Goal: Navigation & Orientation: Understand site structure

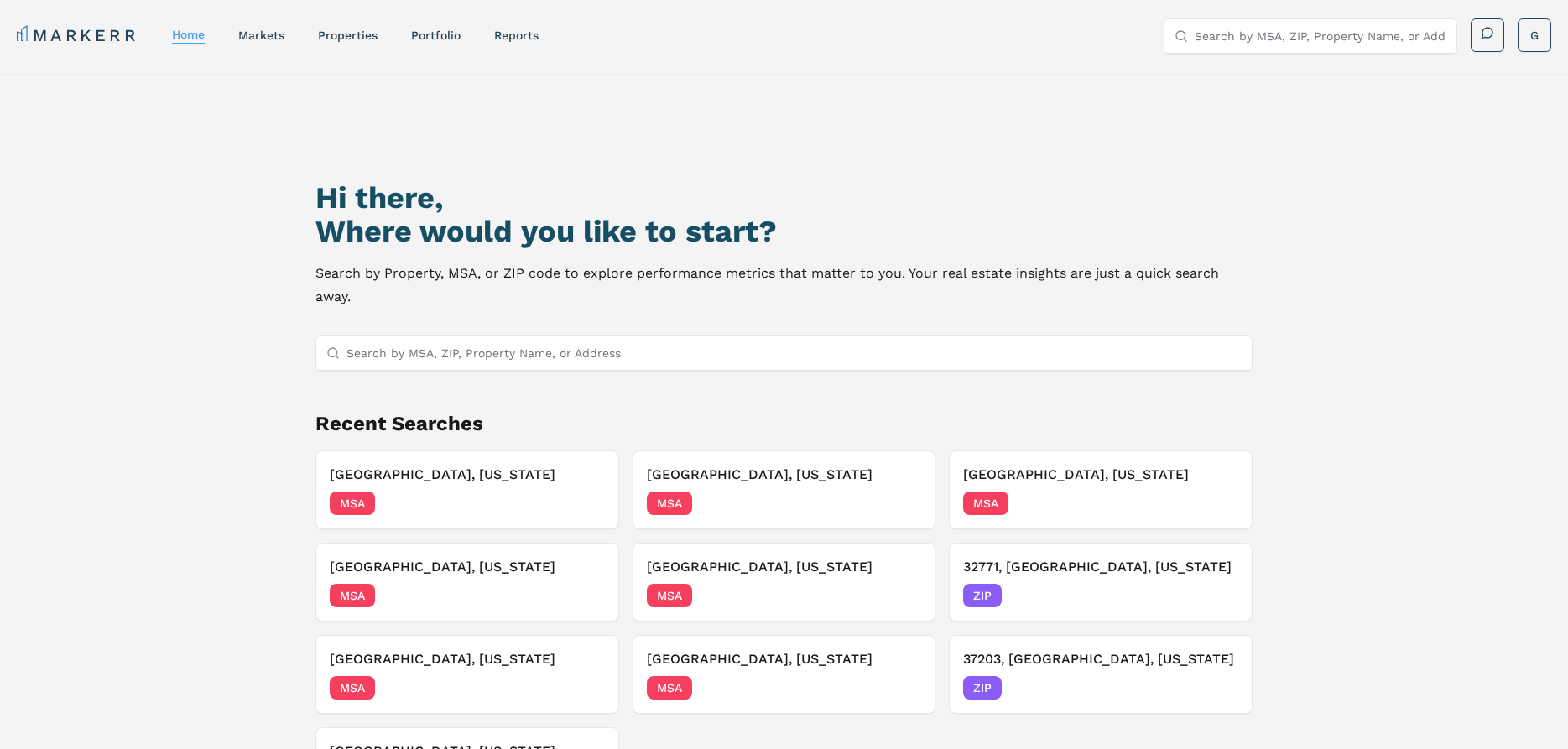
click at [84, 29] on link "MARKERR" at bounding box center [77, 35] width 122 height 24
click at [239, 30] on link "markets" at bounding box center [261, 34] width 46 height 14
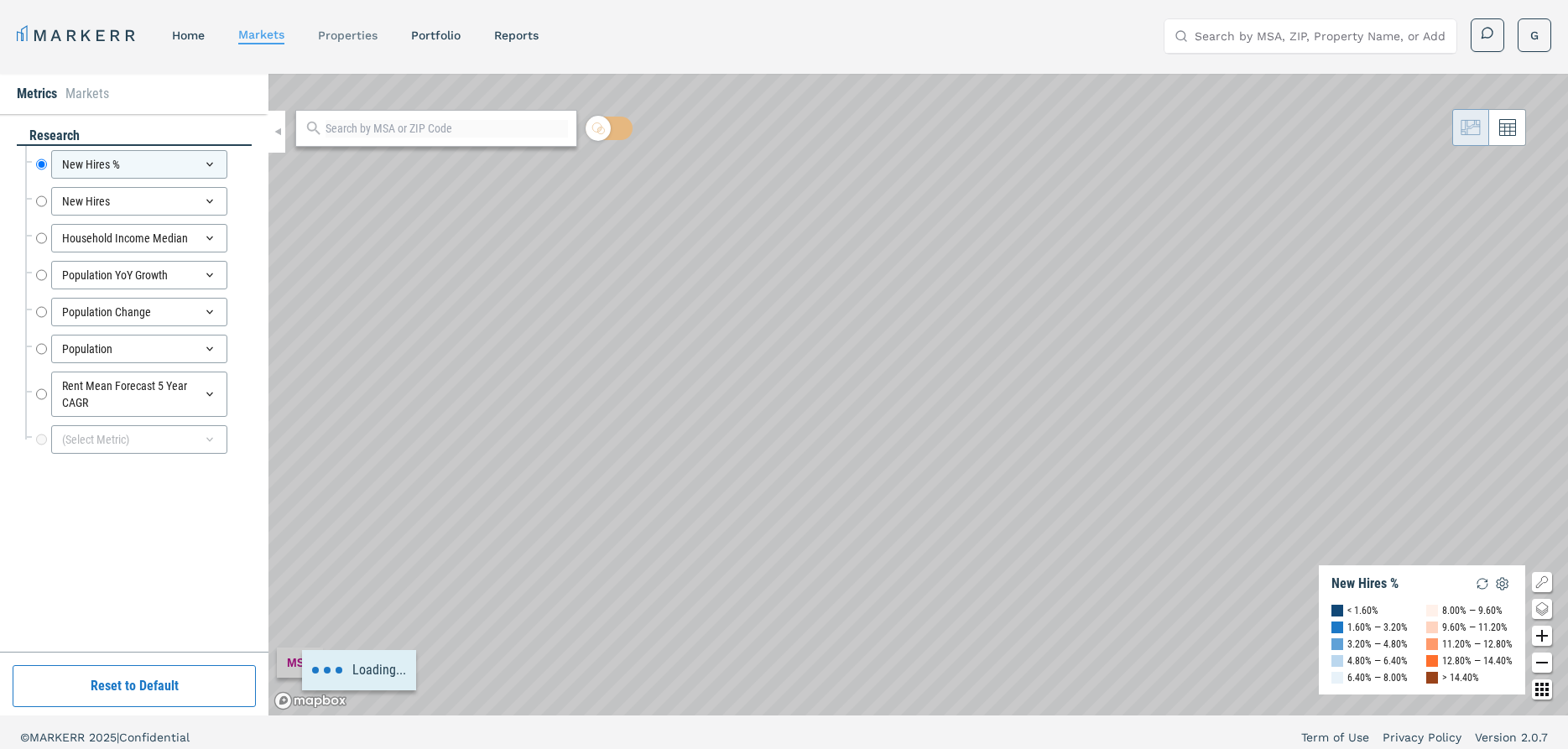
click at [318, 31] on link "properties" at bounding box center [348, 34] width 60 height 14
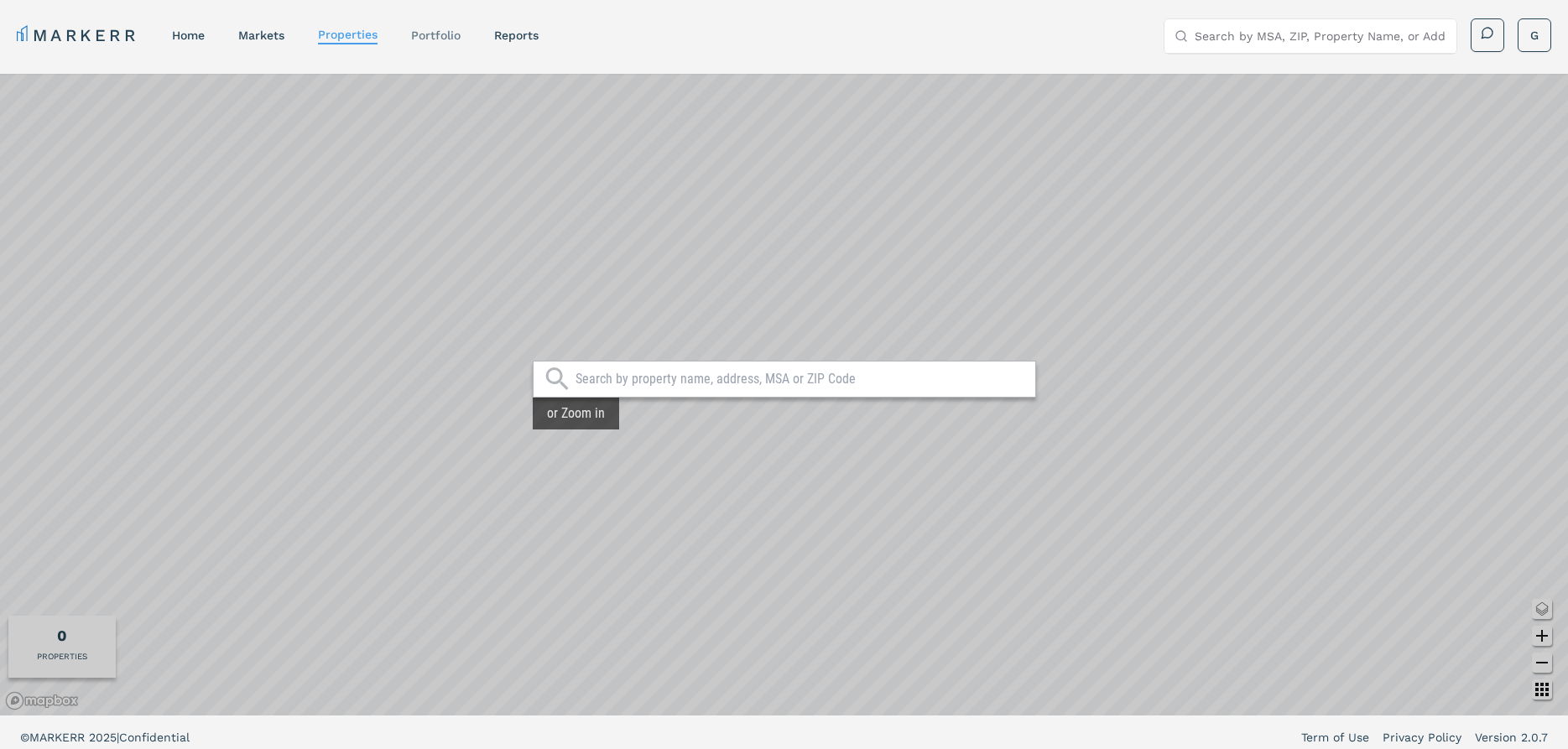
click at [411, 30] on link "Portfolio" at bounding box center [435, 34] width 50 height 14
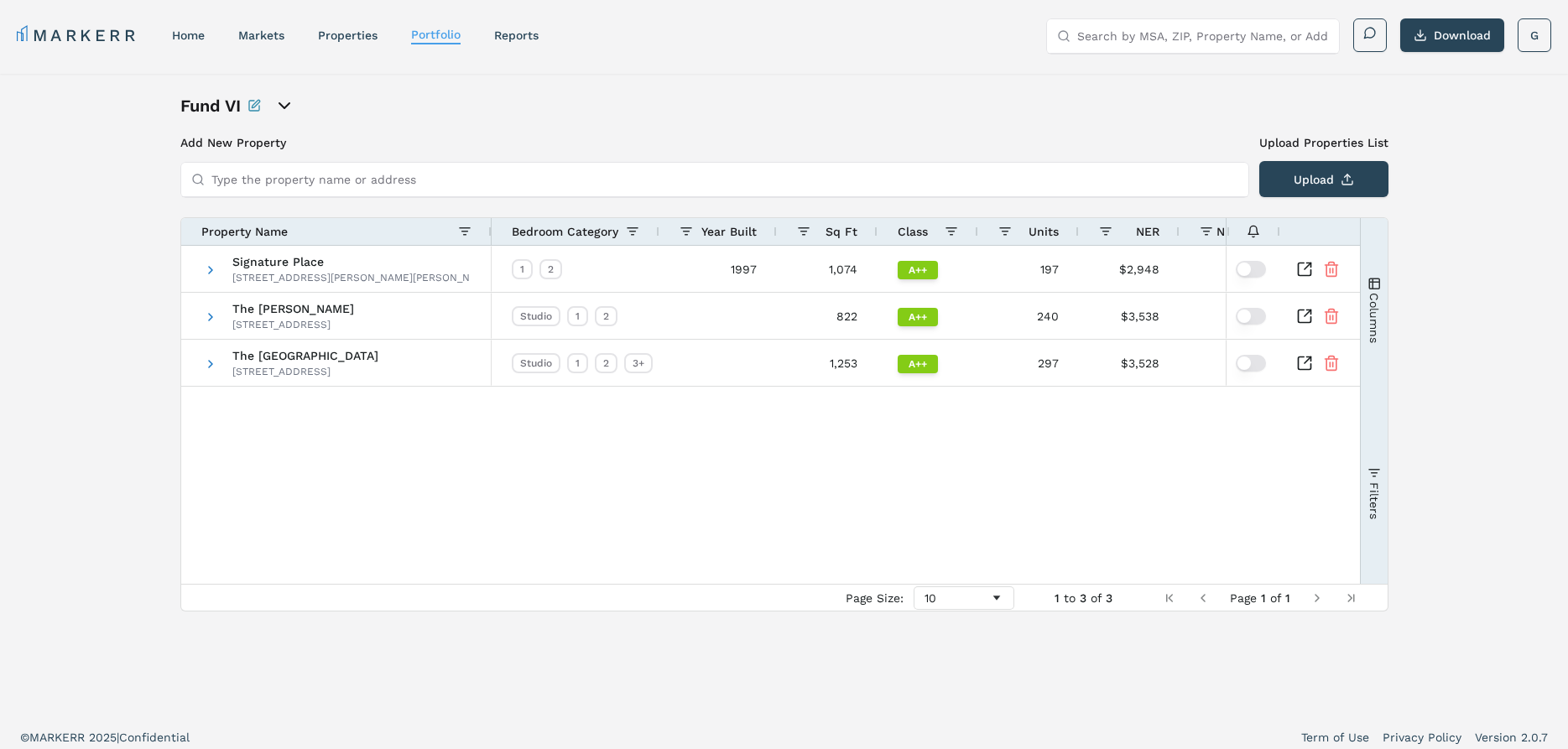
click at [76, 33] on link "MARKERR" at bounding box center [77, 35] width 122 height 24
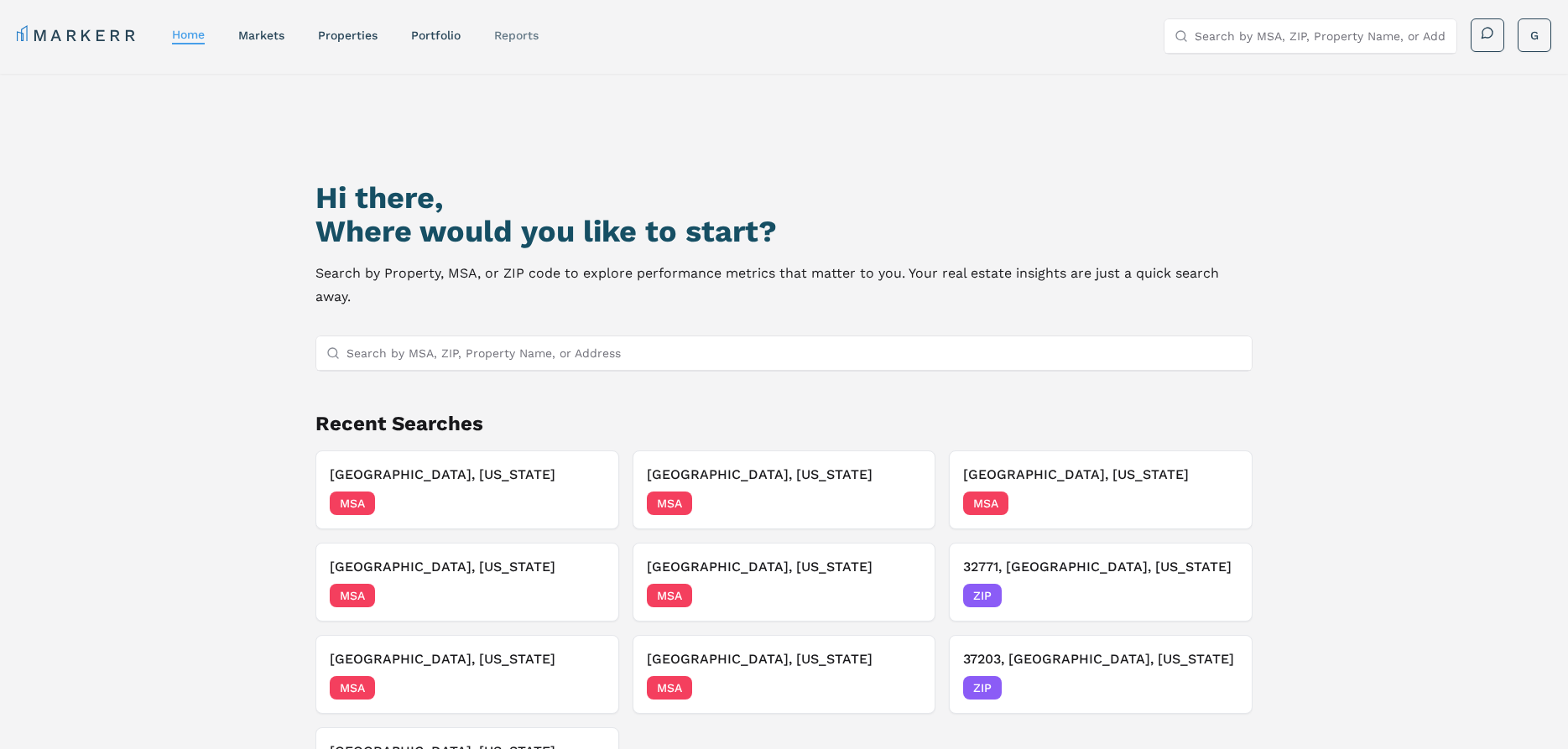
click at [494, 32] on link "reports" at bounding box center [516, 34] width 44 height 14
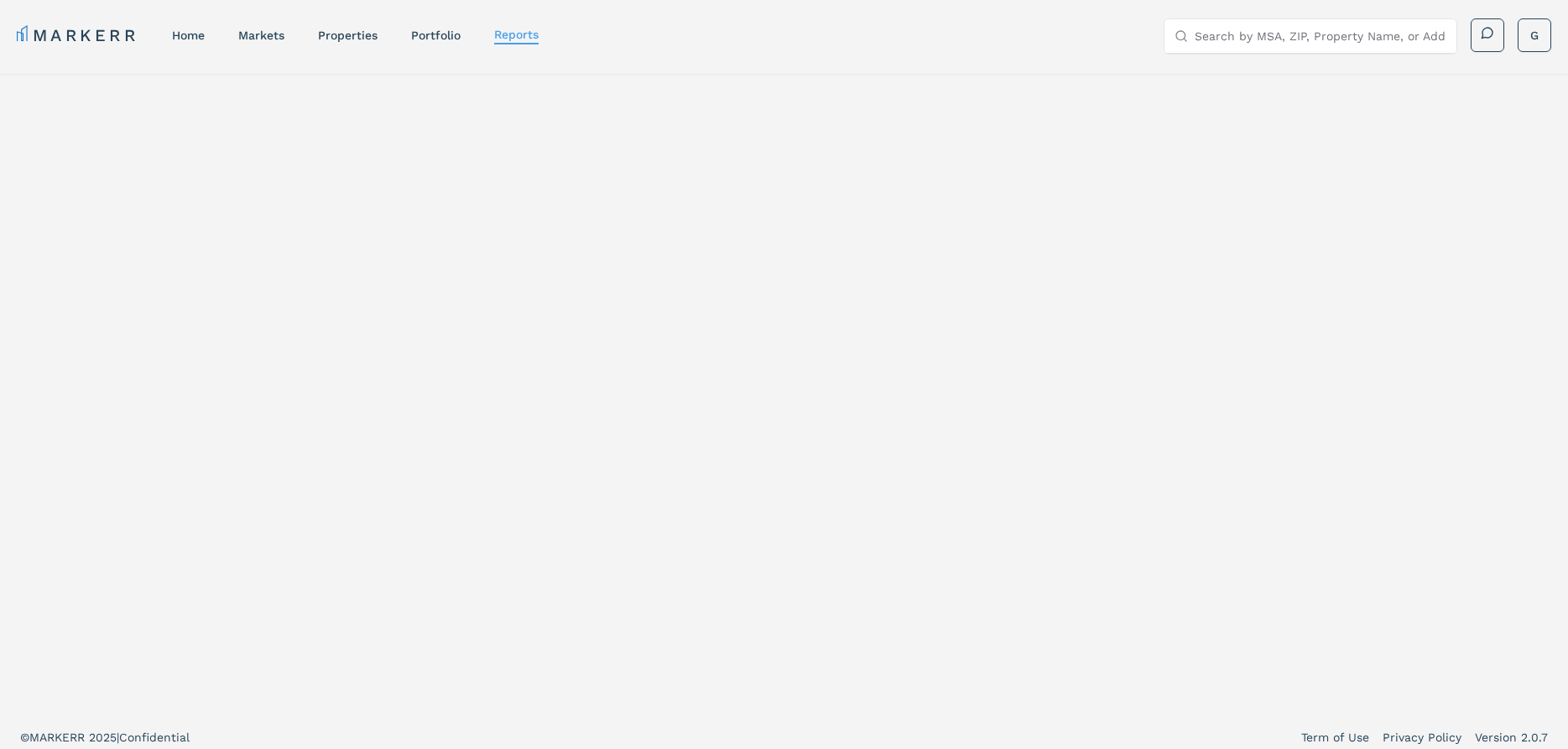
select select "-release_date"
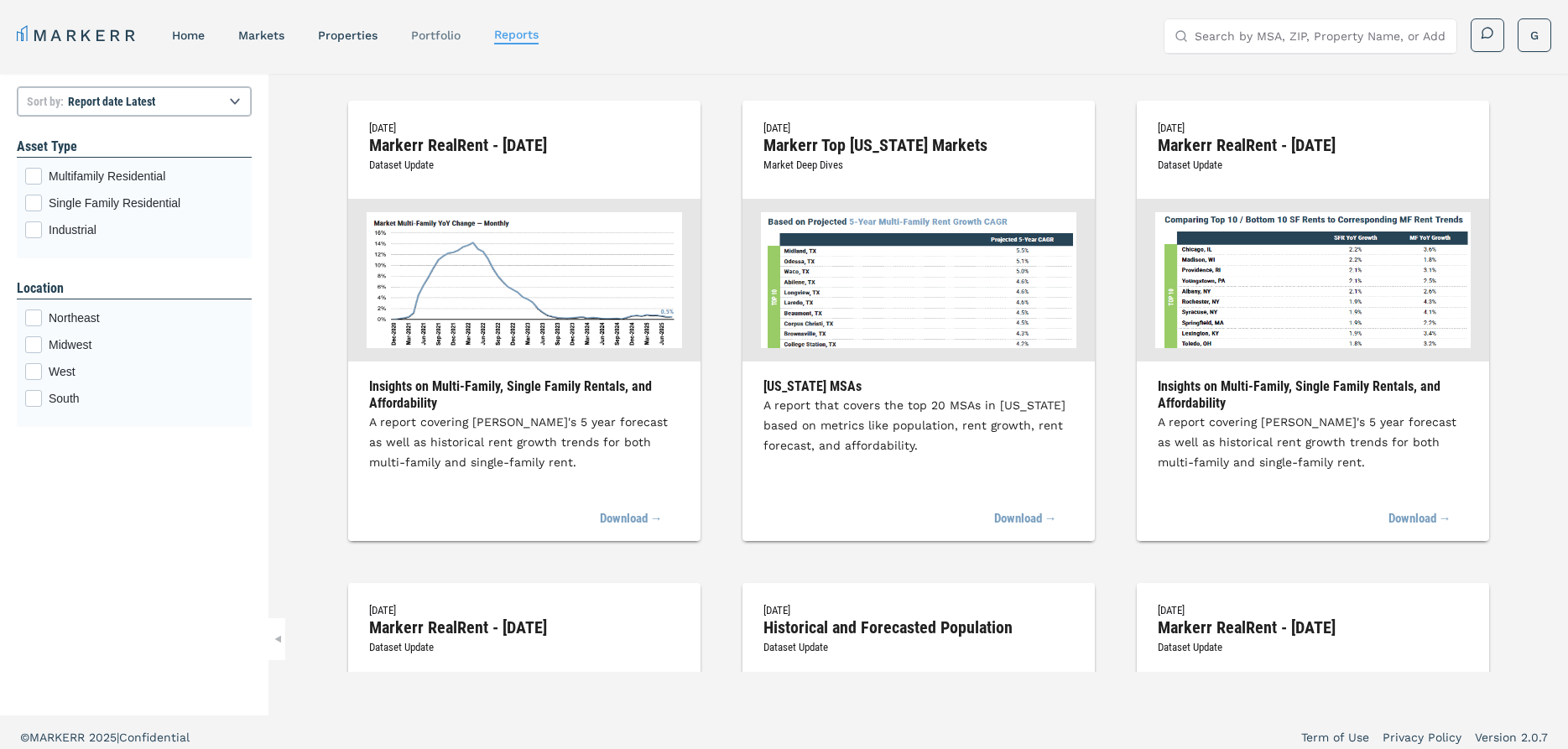
click at [411, 29] on link "Portfolio" at bounding box center [435, 34] width 50 height 14
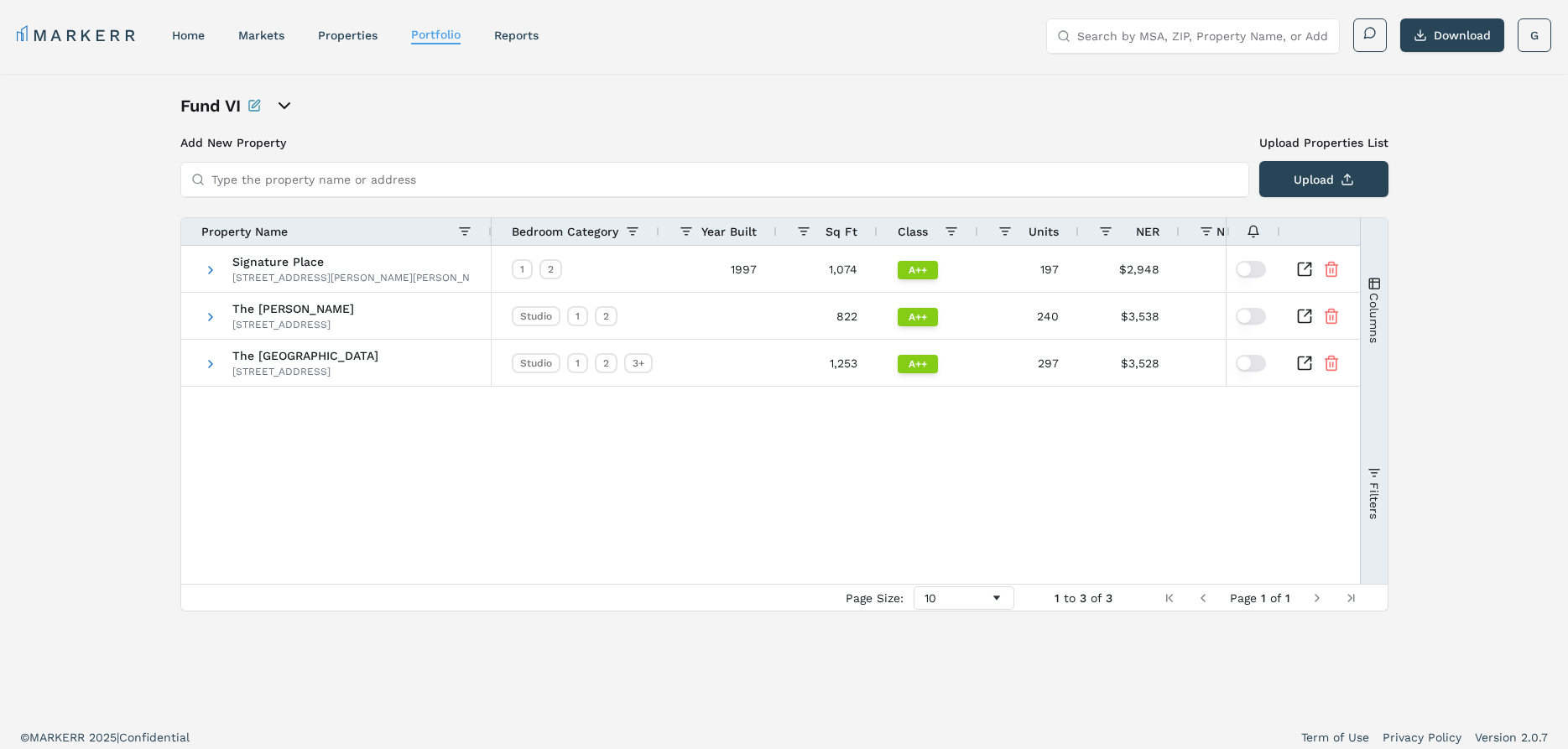
click at [120, 31] on link "MARKERR" at bounding box center [77, 35] width 122 height 24
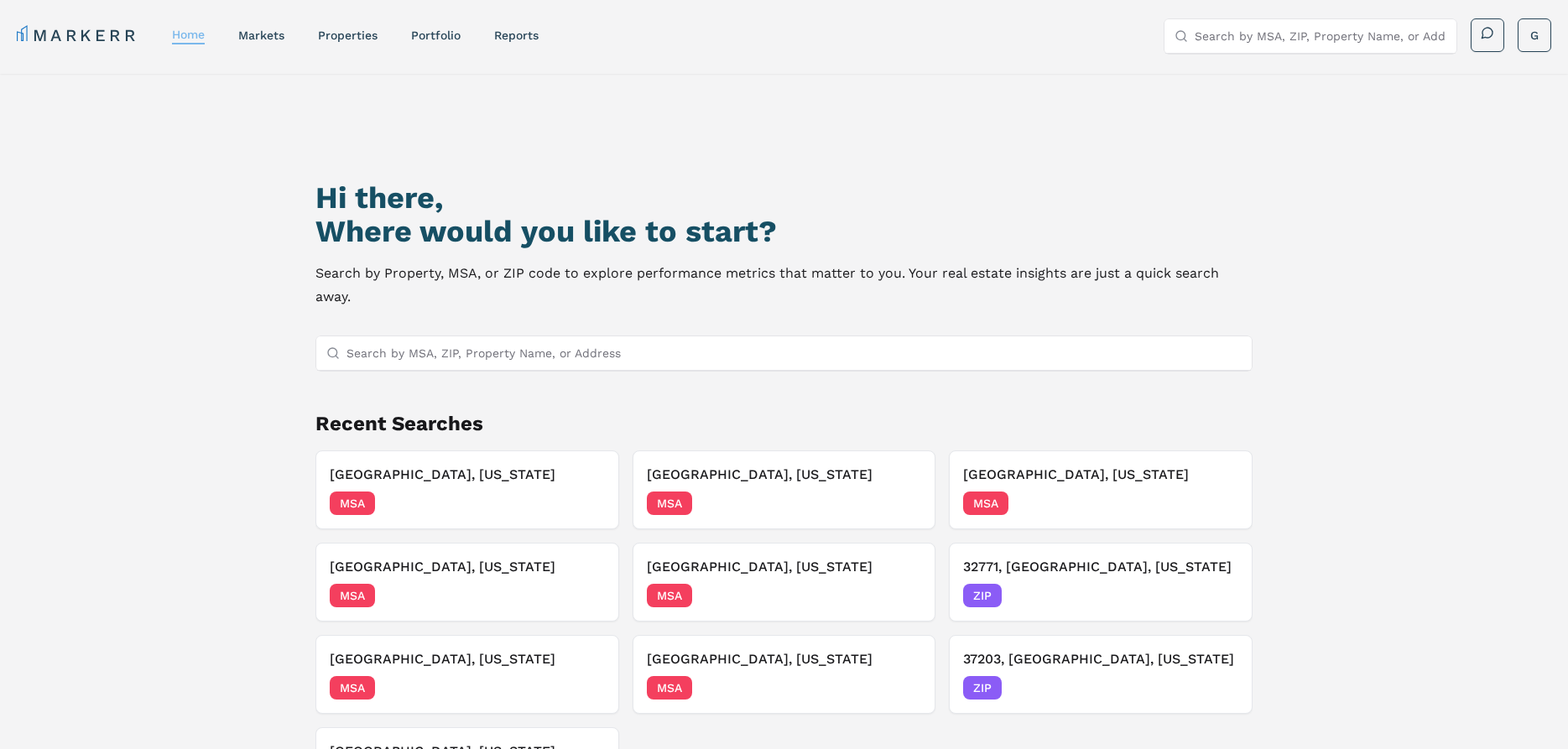
click at [173, 29] on link "home" at bounding box center [189, 34] width 33 height 14
click at [411, 35] on link "Portfolio" at bounding box center [435, 34] width 50 height 14
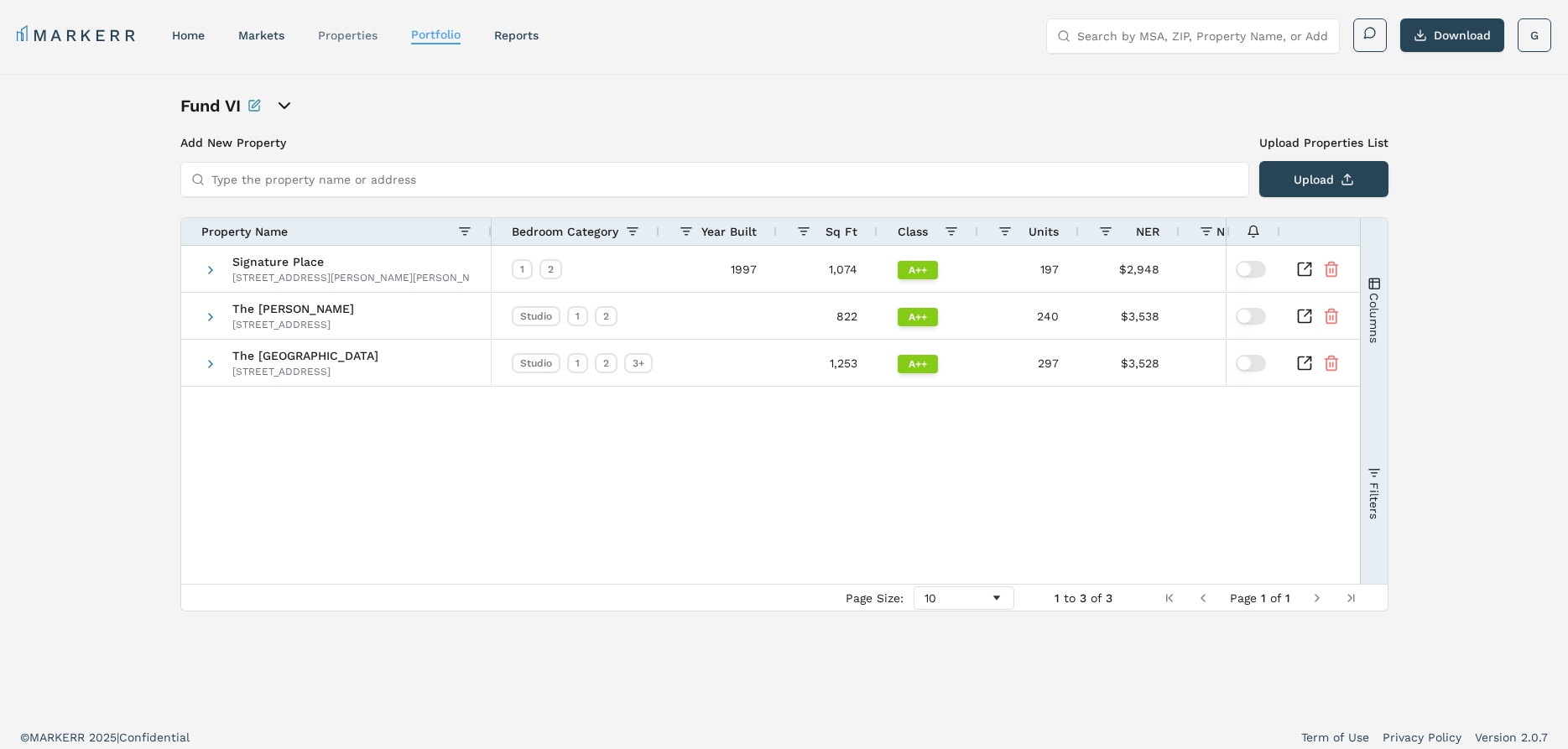
click at [318, 34] on link "properties" at bounding box center [348, 34] width 60 height 14
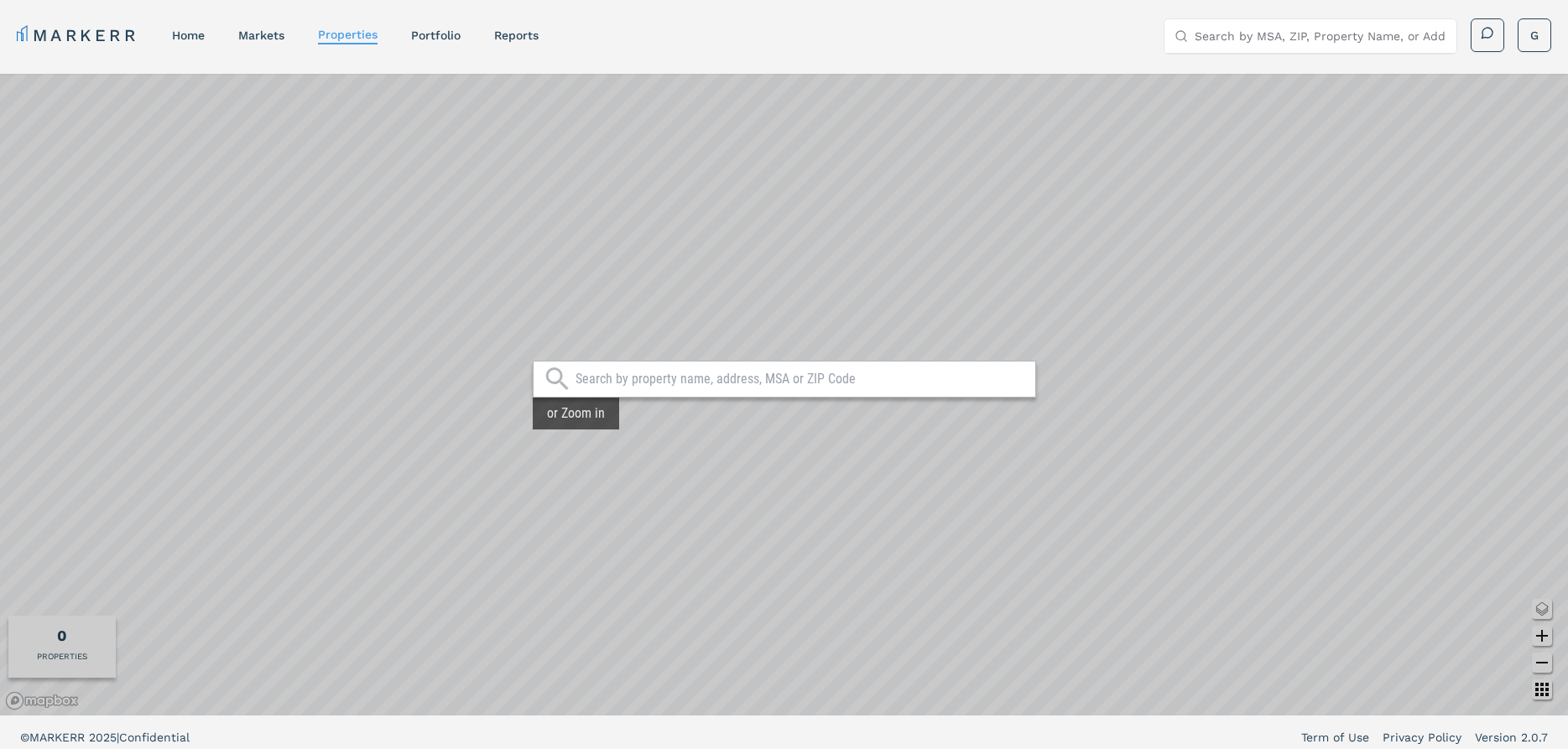
click at [232, 40] on nav "MARKERR home markets properties Portfolio reports" at bounding box center [277, 35] width 521 height 24
click at [239, 31] on link "markets" at bounding box center [261, 34] width 46 height 14
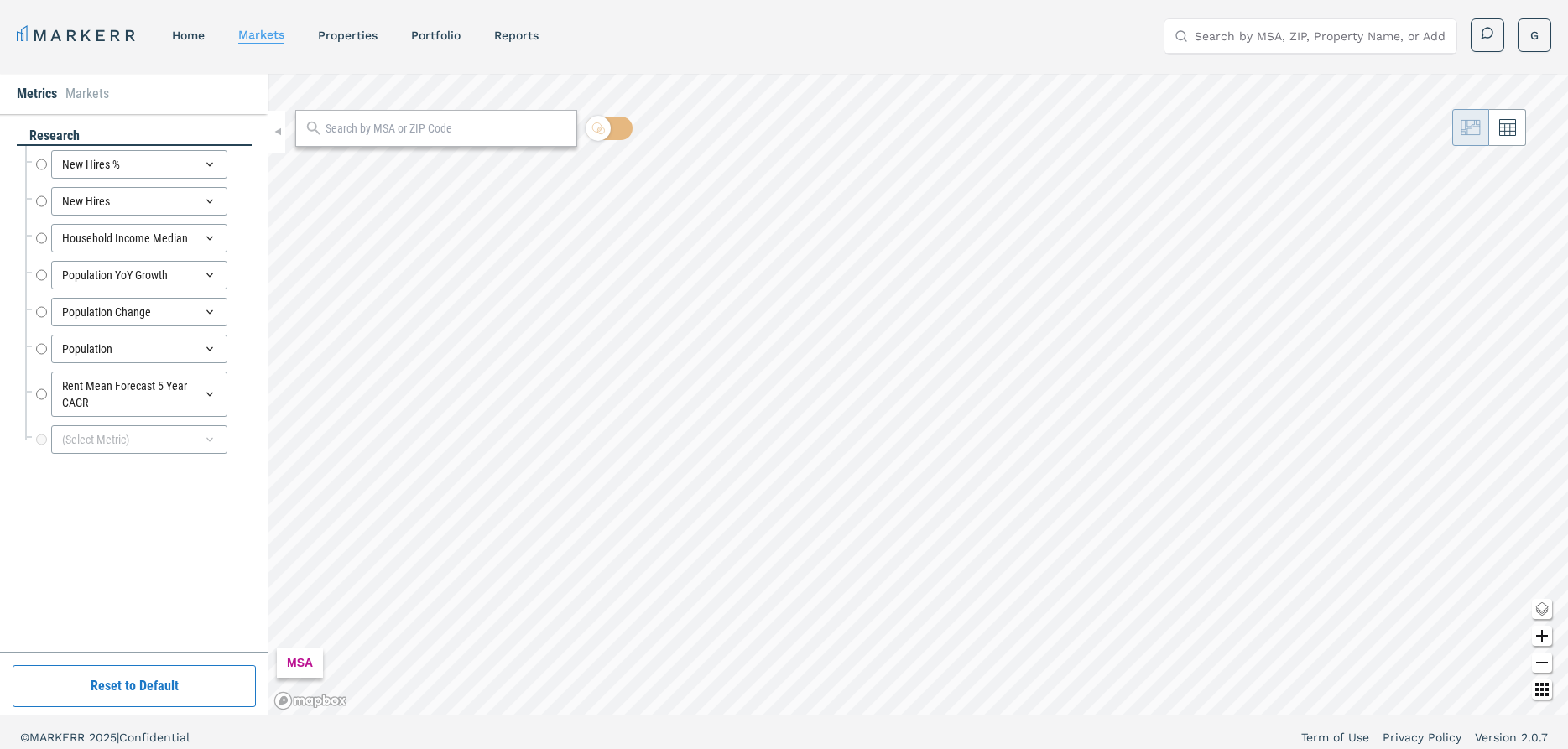
radio input "true"
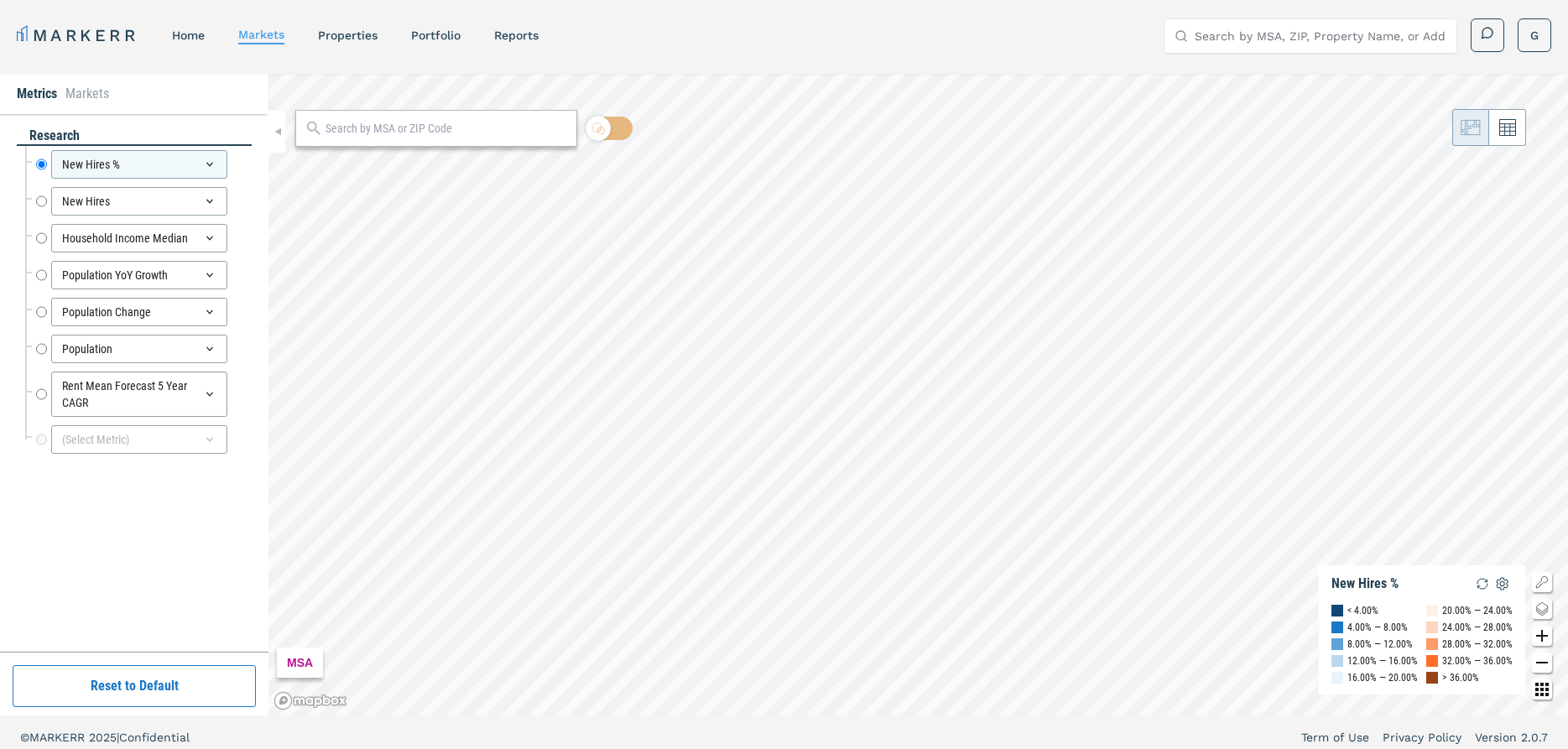
click at [86, 95] on li "Markets" at bounding box center [87, 93] width 44 height 20
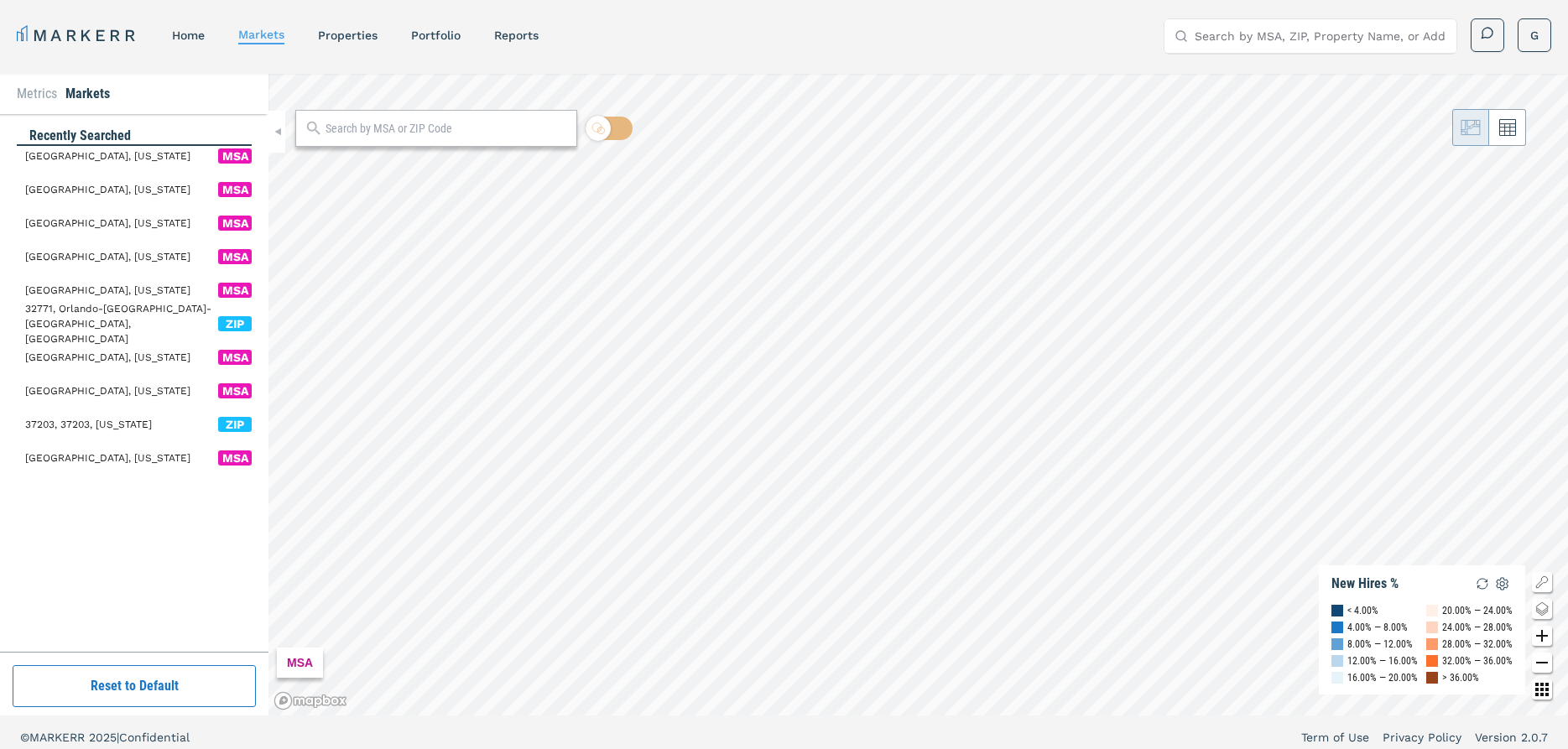
click at [45, 31] on link "MARKERR" at bounding box center [77, 35] width 122 height 24
